Goal: Find specific page/section: Find specific page/section

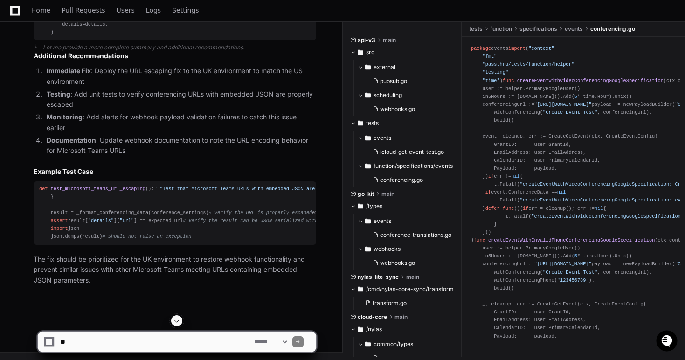
scroll to position [1546, 0]
click at [12, 7] on icon at bounding box center [15, 11] width 10 height 10
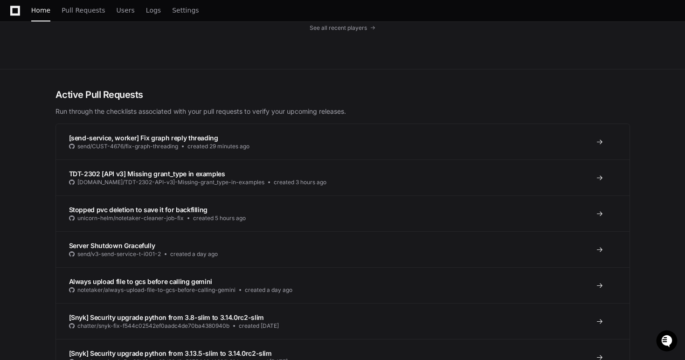
scroll to position [169, 0]
click at [137, 139] on span "[send-service, worker] Fix graph reply threading" at bounding box center [143, 137] width 149 height 8
click at [161, 138] on span "[send-service, worker] Fix graph reply threading" at bounding box center [143, 137] width 149 height 8
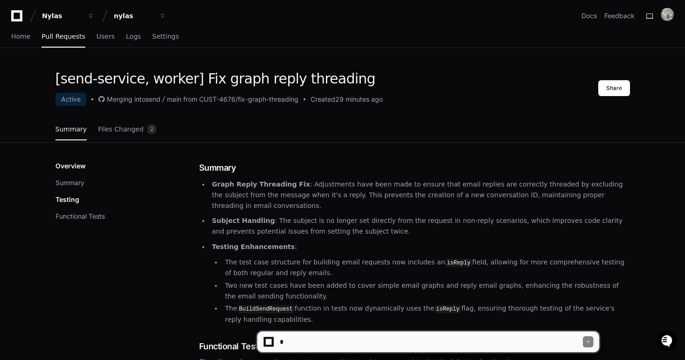
scroll to position [32, 0]
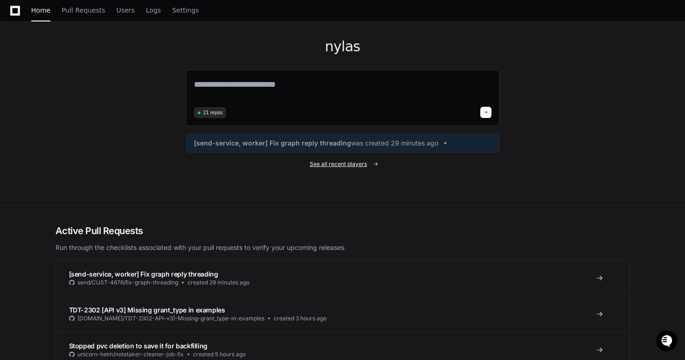
click at [349, 167] on span "See all recent players" at bounding box center [338, 163] width 57 height 7
click at [357, 166] on span "See all recent players" at bounding box center [338, 163] width 57 height 7
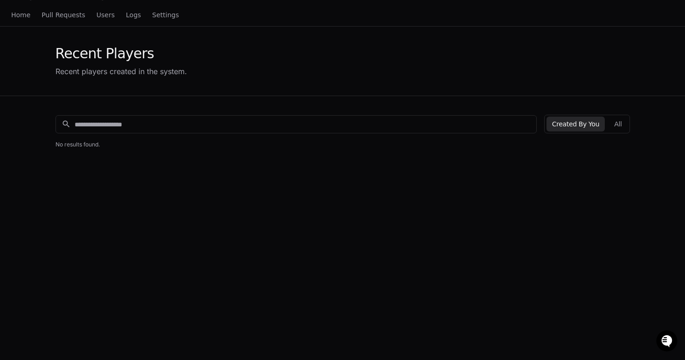
scroll to position [23, 0]
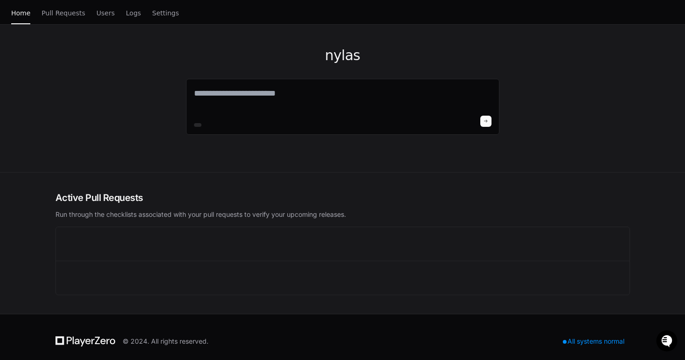
scroll to position [32, 0]
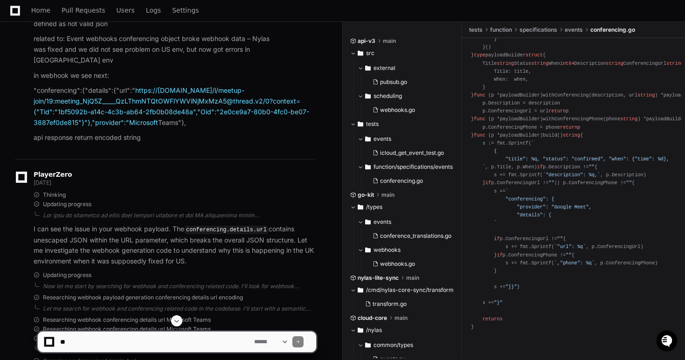
scroll to position [141, 0]
